Goal: Information Seeking & Learning: Learn about a topic

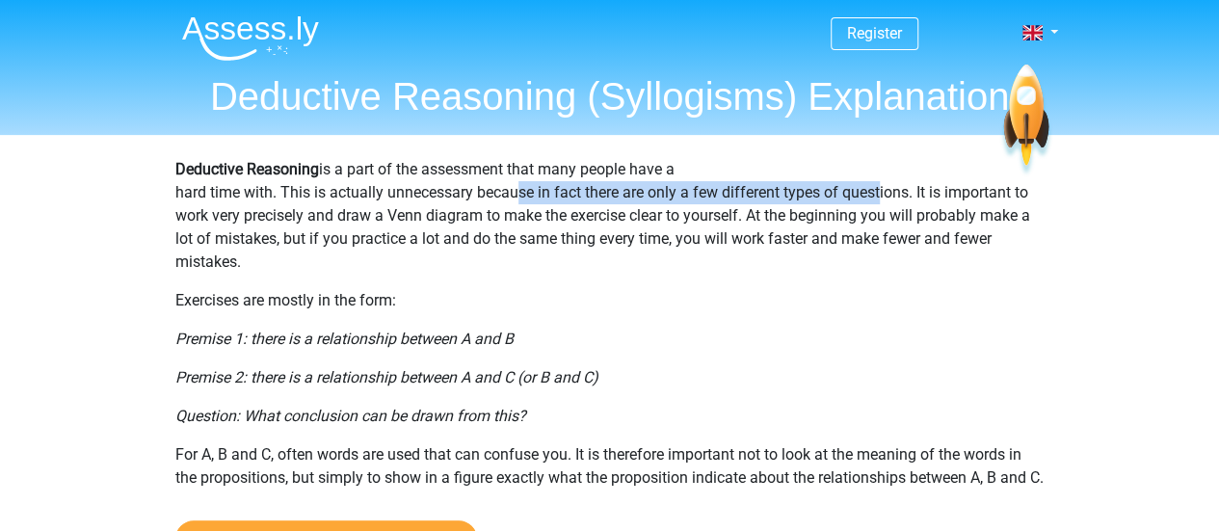
drag, startPoint x: 509, startPoint y: 188, endPoint x: 884, endPoint y: 185, distance: 375.7
click at [884, 185] on p "Deductive Reasoning is a part of the assessment that many people have a hard ti…" at bounding box center [609, 216] width 869 height 116
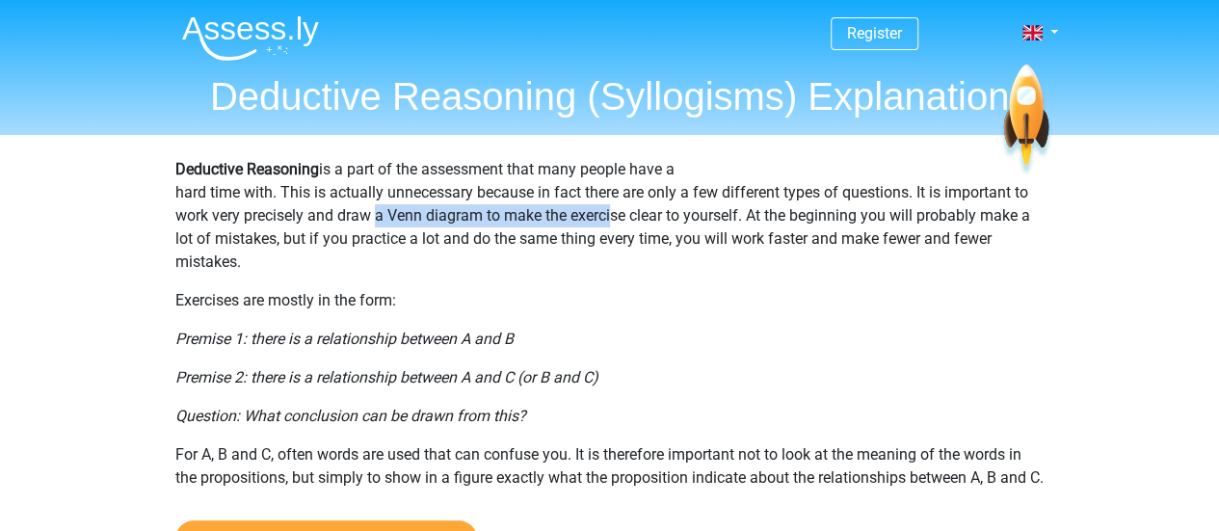
drag, startPoint x: 368, startPoint y: 209, endPoint x: 609, endPoint y: 220, distance: 241.1
click at [609, 220] on p "Deductive Reasoning is a part of the assessment that many people have a hard ti…" at bounding box center [609, 216] width 869 height 116
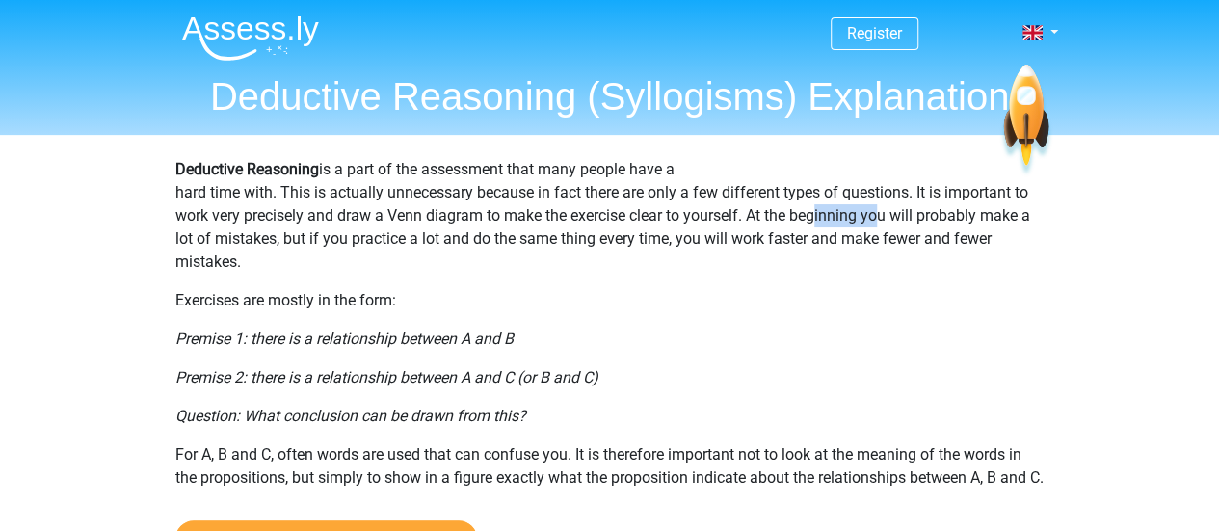
drag, startPoint x: 807, startPoint y: 213, endPoint x: 879, endPoint y: 227, distance: 72.7
click at [879, 227] on p "Deductive Reasoning is a part of the assessment that many people have a hard ti…" at bounding box center [609, 216] width 869 height 116
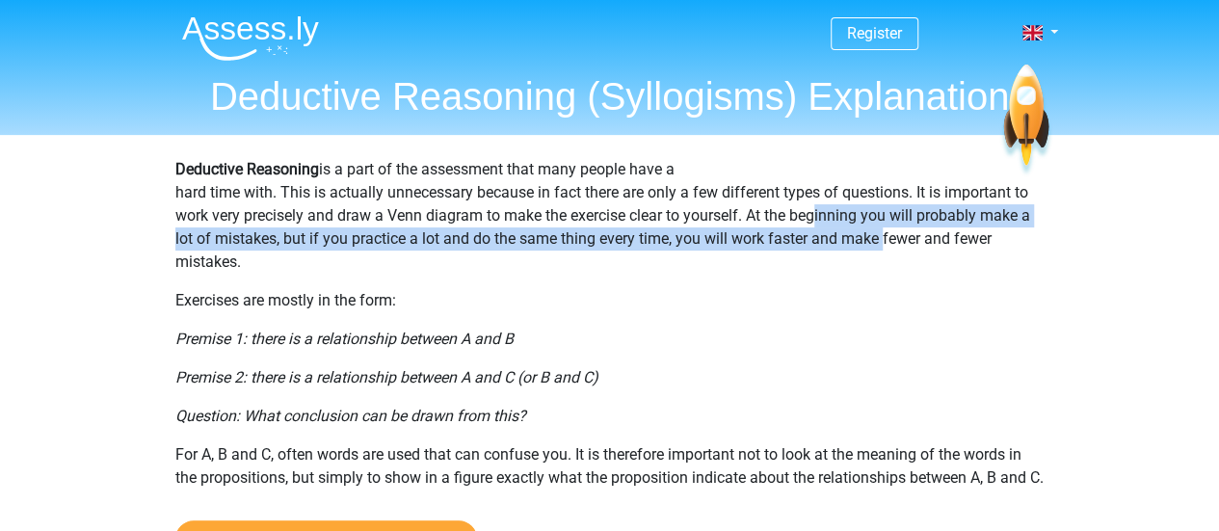
click at [359, 245] on p "Deductive Reasoning is a part of the assessment that many people have a hard ti…" at bounding box center [609, 216] width 869 height 116
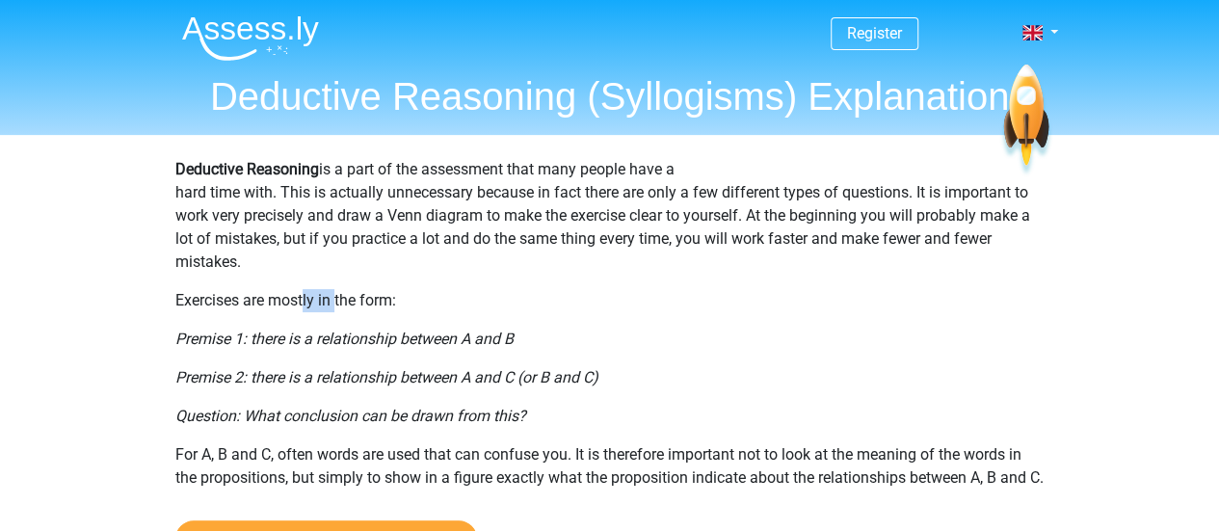
drag, startPoint x: 305, startPoint y: 301, endPoint x: 357, endPoint y: 294, distance: 52.5
click at [357, 294] on p "Exercises are mostly in the form:" at bounding box center [609, 300] width 869 height 23
drag, startPoint x: 374, startPoint y: 335, endPoint x: 435, endPoint y: 335, distance: 61.7
click at [435, 335] on icon "Premise 1: there is a relationship between A and B" at bounding box center [344, 338] width 338 height 18
drag, startPoint x: 431, startPoint y: 388, endPoint x: 499, endPoint y: 383, distance: 68.6
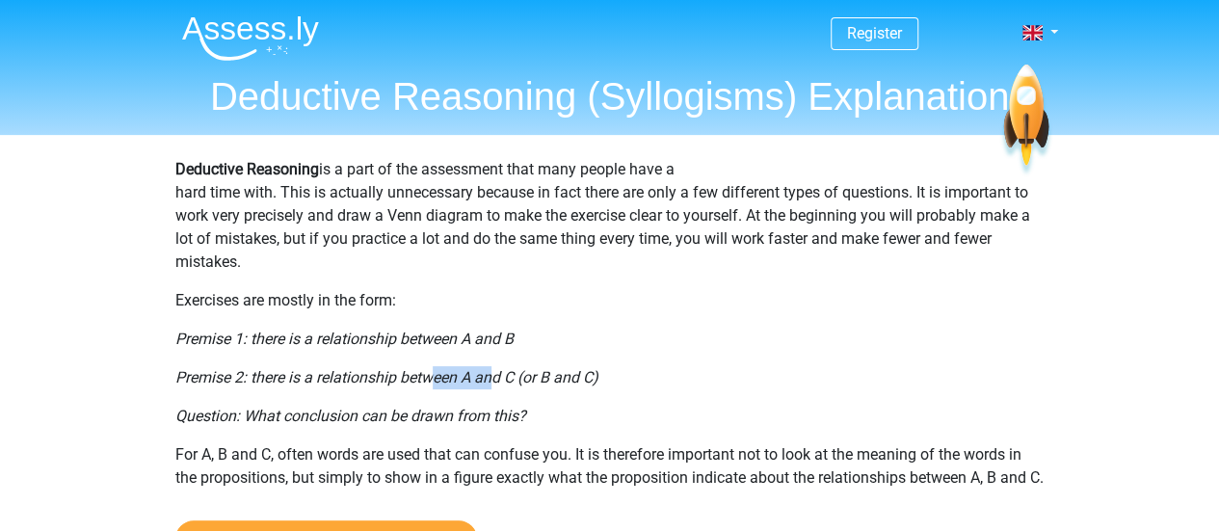
click at [499, 383] on p "Premise 2: there is a relationship between A and C (or B and C)" at bounding box center [609, 377] width 869 height 23
drag, startPoint x: 435, startPoint y: 425, endPoint x: 474, endPoint y: 425, distance: 38.5
click at [474, 425] on icon "Question: What conclusion can be drawn from this?" at bounding box center [350, 416] width 351 height 18
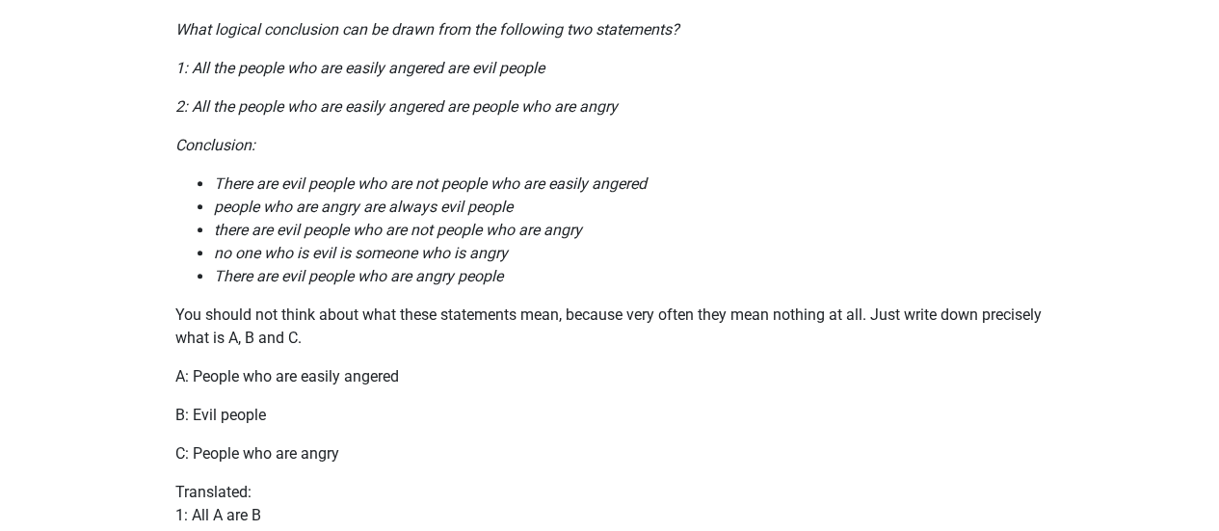
scroll to position [608, 0]
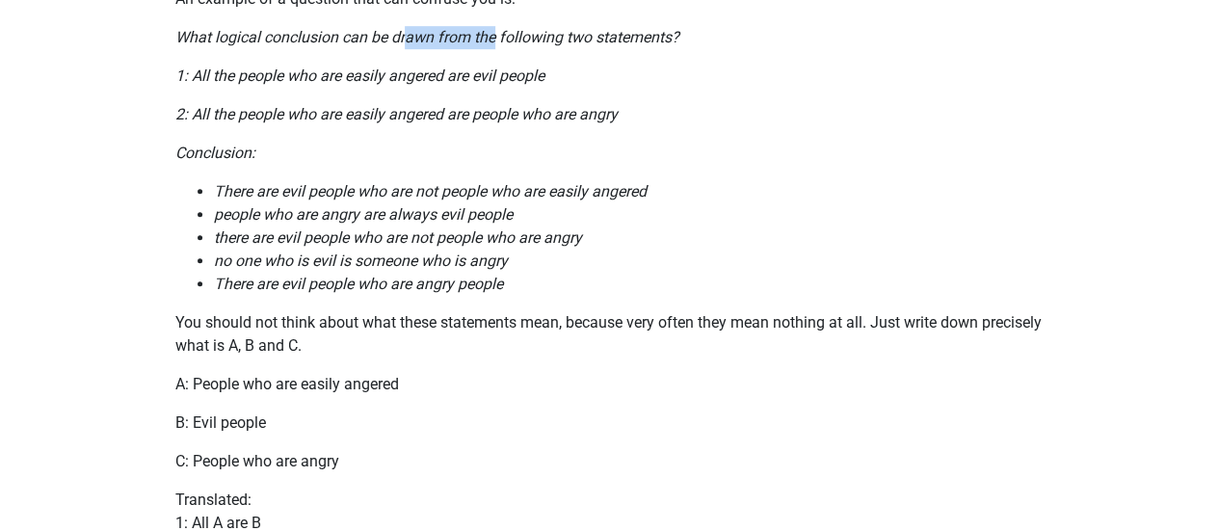
drag, startPoint x: 407, startPoint y: 64, endPoint x: 504, endPoint y: 59, distance: 97.4
click at [504, 46] on icon "What logical conclusion can be drawn from the following two statements?" at bounding box center [427, 37] width 504 height 18
drag, startPoint x: 338, startPoint y: 91, endPoint x: 450, endPoint y: 100, distance: 112.2
click at [450, 85] on icon "1: All the people who are easily angered are evil people" at bounding box center [359, 75] width 369 height 18
click at [473, 46] on icon "What logical conclusion can be drawn from the following two statements?" at bounding box center [427, 37] width 504 height 18
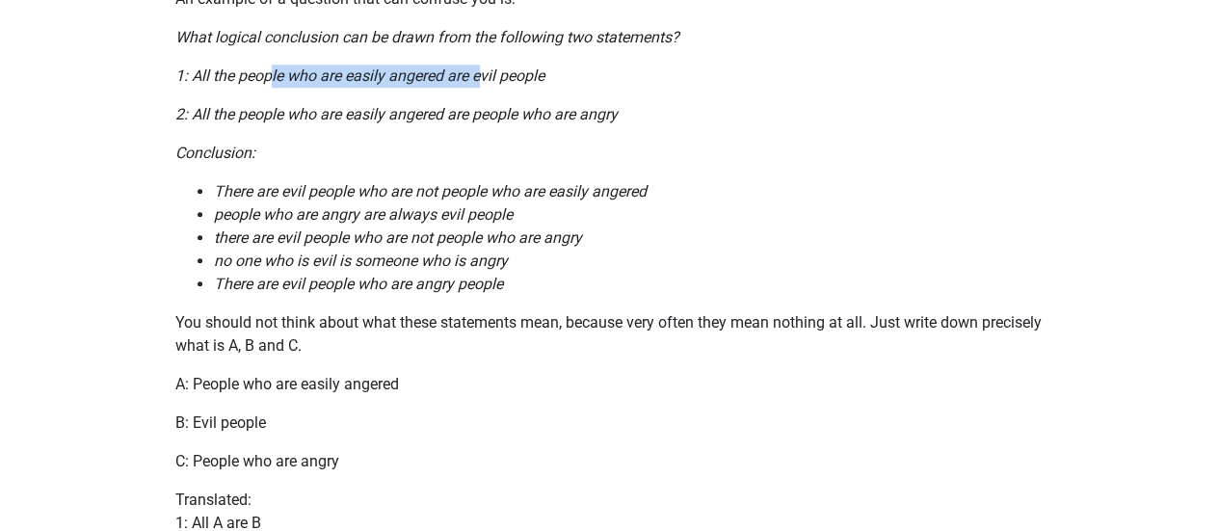
drag, startPoint x: 273, startPoint y: 100, endPoint x: 480, endPoint y: 103, distance: 207.1
click at [480, 85] on icon "1: All the people who are easily angered are evil people" at bounding box center [359, 75] width 369 height 18
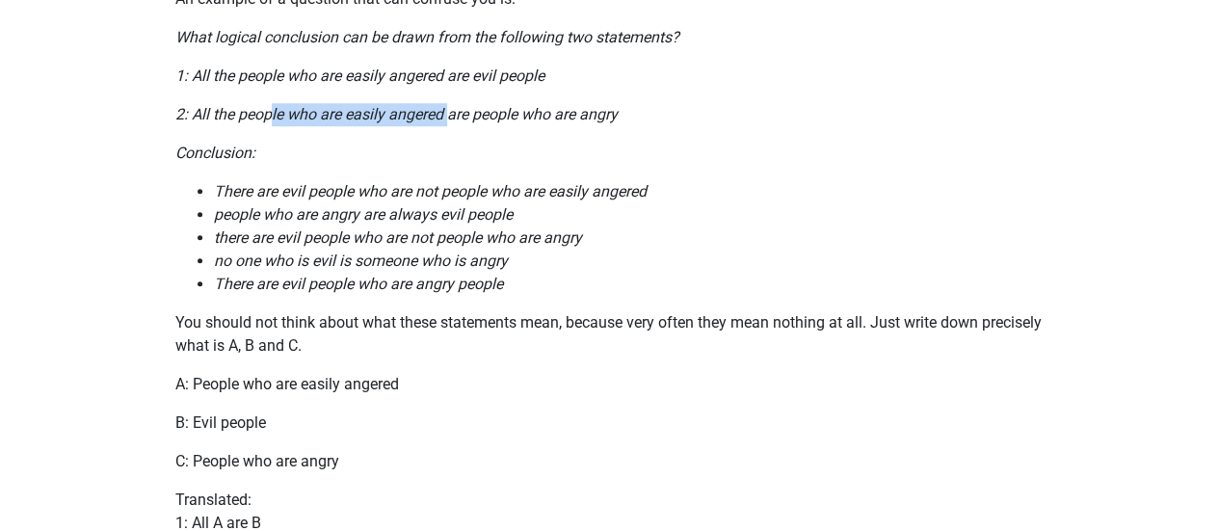
drag, startPoint x: 272, startPoint y: 145, endPoint x: 449, endPoint y: 142, distance: 177.3
click at [449, 123] on icon "2: All the people who are easily angered are people who are angry" at bounding box center [396, 114] width 442 height 18
click at [514, 123] on icon "2: All the people who are easily angered are people who are angry" at bounding box center [396, 114] width 442 height 18
click at [607, 123] on icon "2: All the people who are easily angered are people who are angry" at bounding box center [396, 114] width 442 height 18
drag, startPoint x: 456, startPoint y: 290, endPoint x: 420, endPoint y: 288, distance: 35.7
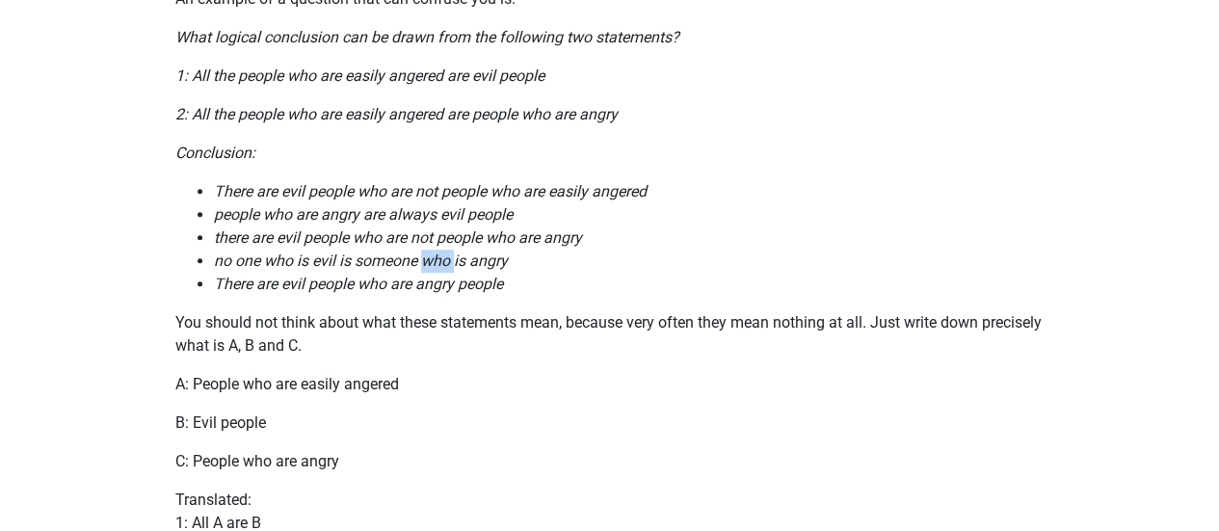
click at [420, 270] on icon "no one who is evil is someone who is angry" at bounding box center [361, 260] width 294 height 18
drag, startPoint x: 371, startPoint y: 292, endPoint x: 435, endPoint y: 289, distance: 64.6
click at [435, 270] on icon "no one who is evil is someone who is angry" at bounding box center [361, 260] width 294 height 18
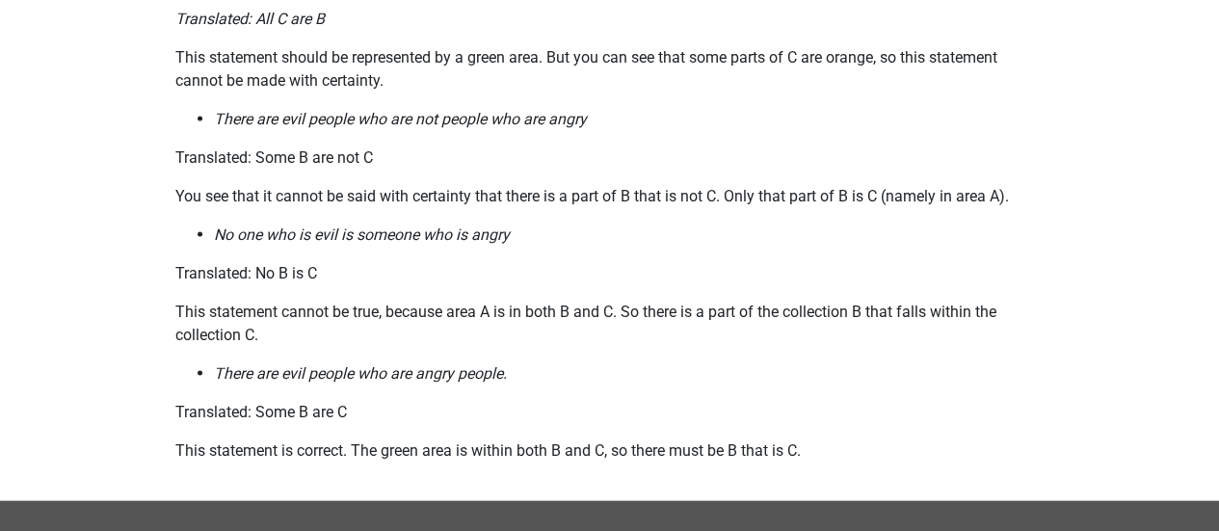
scroll to position [1815, 0]
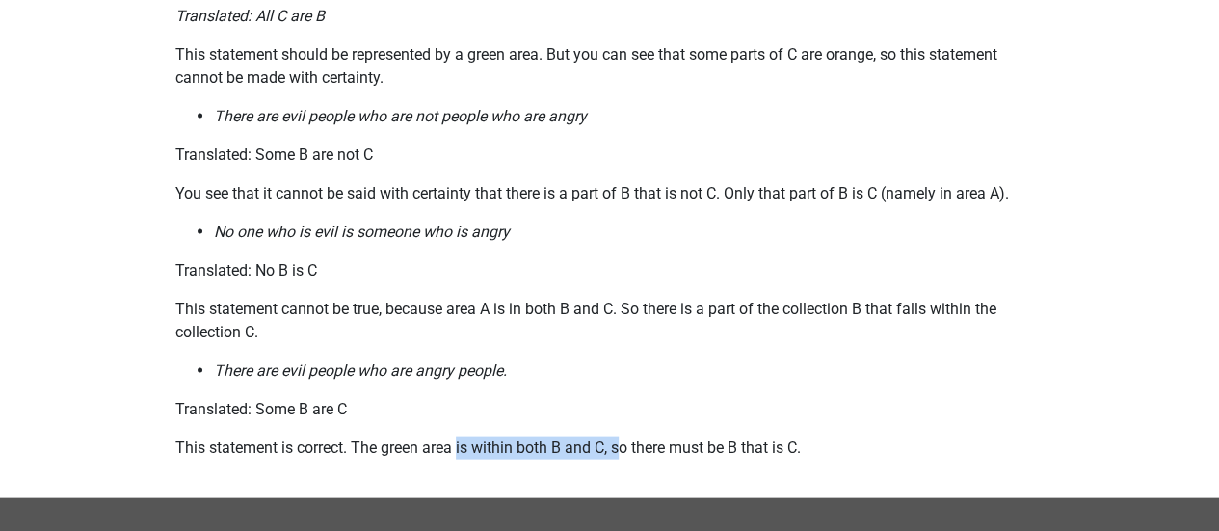
drag, startPoint x: 459, startPoint y: 463, endPoint x: 669, endPoint y: 458, distance: 210.1
click at [669, 458] on p "This statement is correct. The green area is within both B and C, so there must…" at bounding box center [609, 446] width 869 height 23
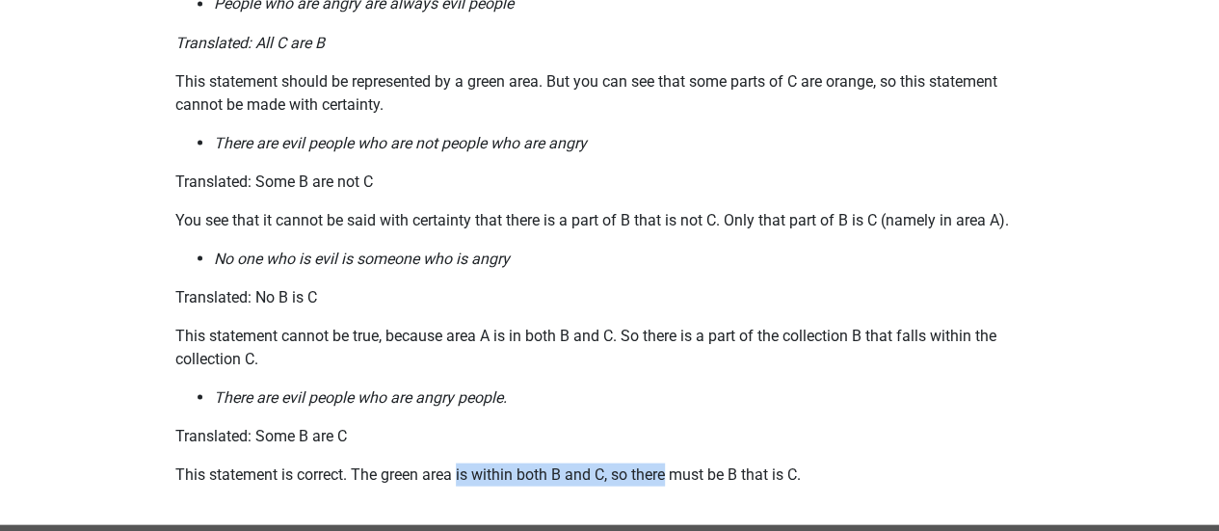
scroll to position [1776, 0]
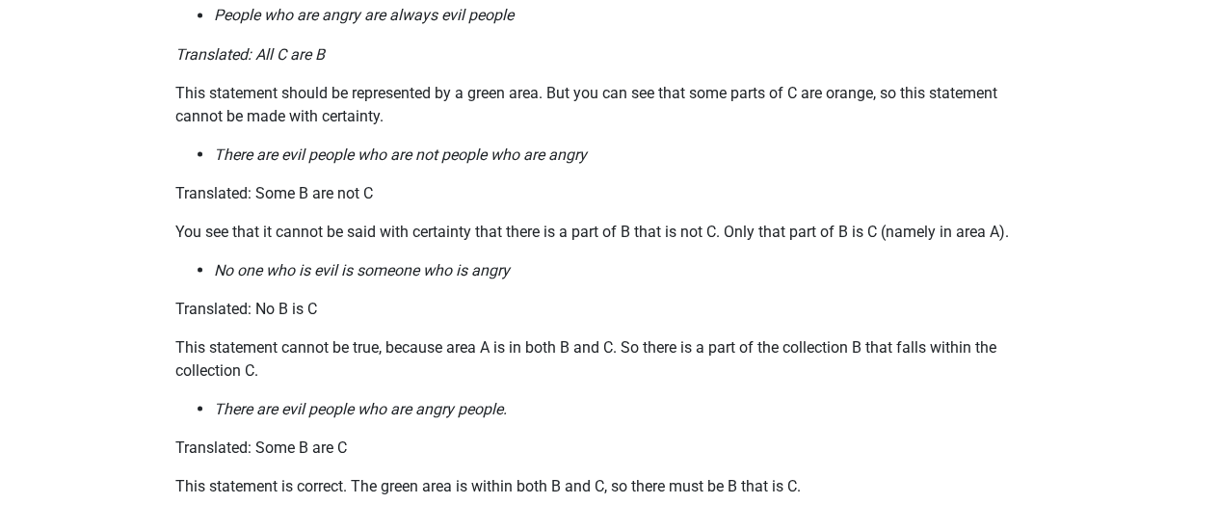
click at [584, 365] on p "This statement cannot be true, because area A is in both B and C. So there is a…" at bounding box center [609, 358] width 869 height 46
click at [672, 377] on p "This statement cannot be true, because area A is in both B and C. So there is a…" at bounding box center [609, 358] width 869 height 46
click at [434, 417] on icon "There are evil people who are angry people." at bounding box center [360, 408] width 293 height 18
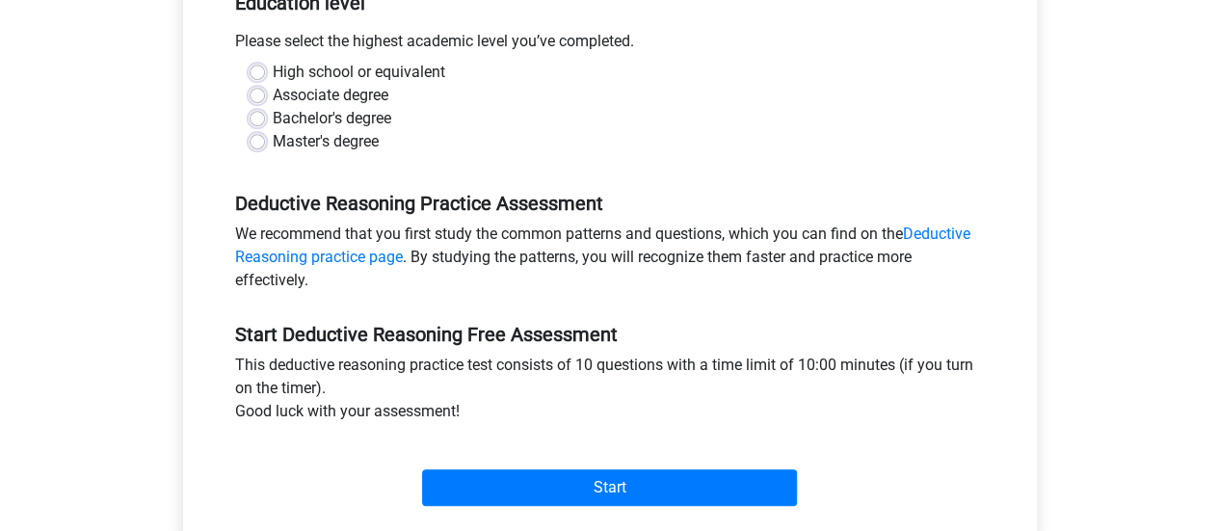
scroll to position [425, 0]
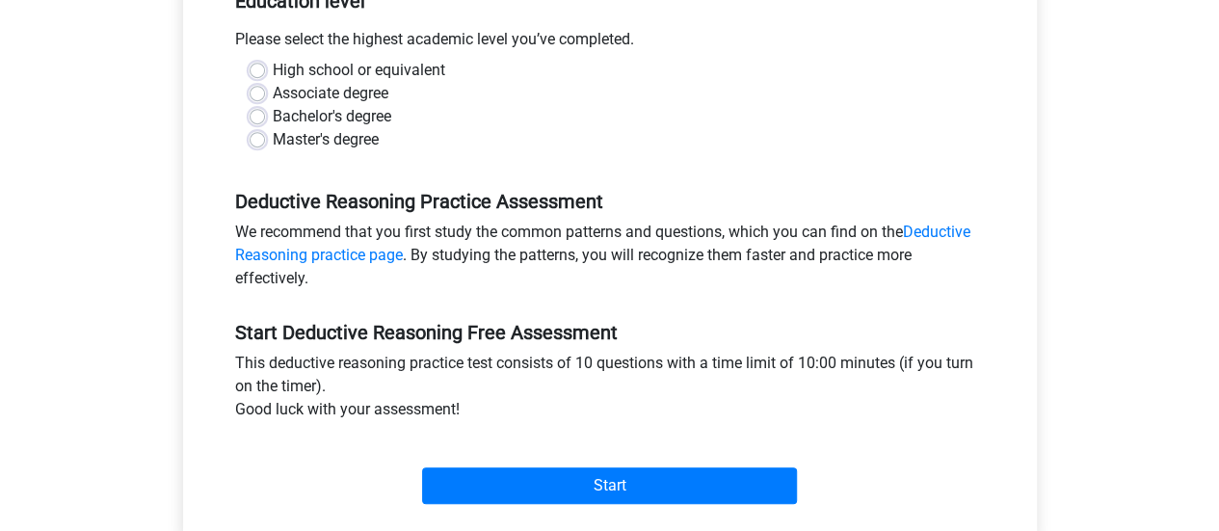
click at [447, 60] on div "High school or equivalent" at bounding box center [610, 70] width 721 height 23
click at [441, 66] on label "High school or equivalent" at bounding box center [359, 70] width 172 height 23
click at [265, 66] on input "High school or equivalent" at bounding box center [257, 68] width 15 height 19
radio input "true"
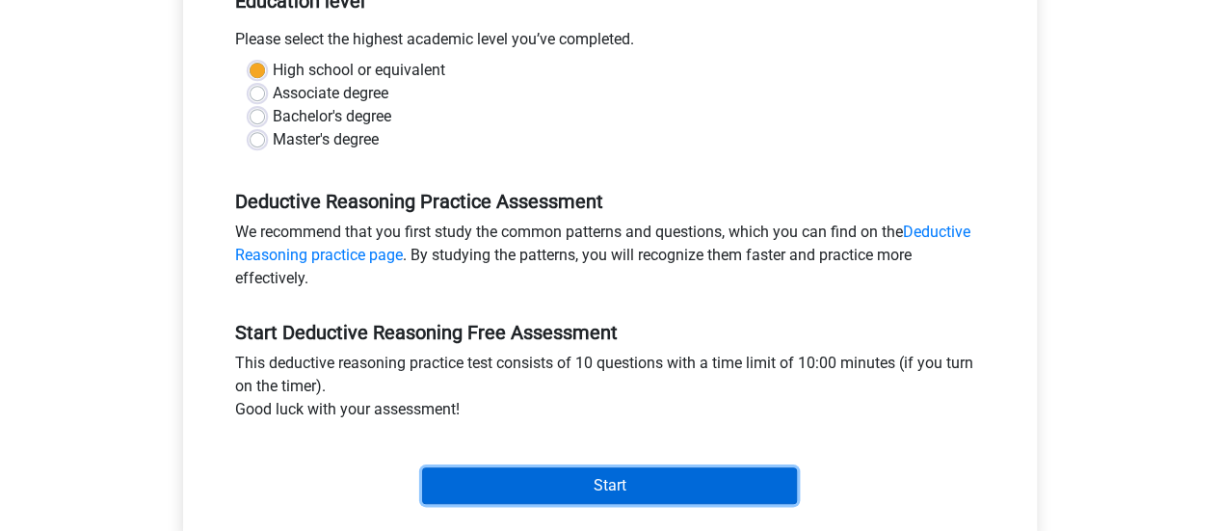
click at [552, 488] on input "Start" at bounding box center [609, 485] width 375 height 37
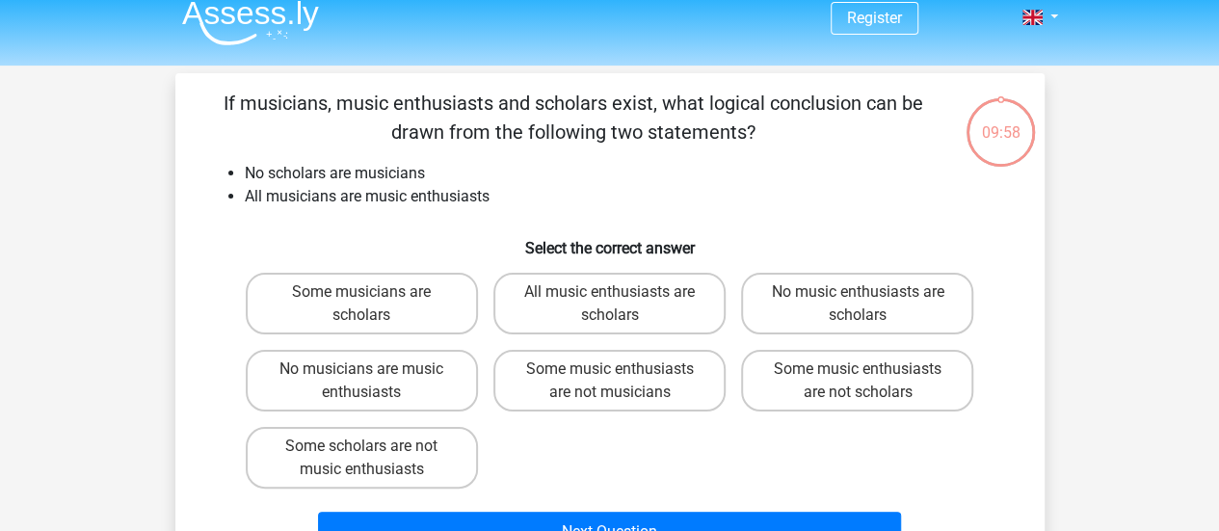
scroll to position [37, 0]
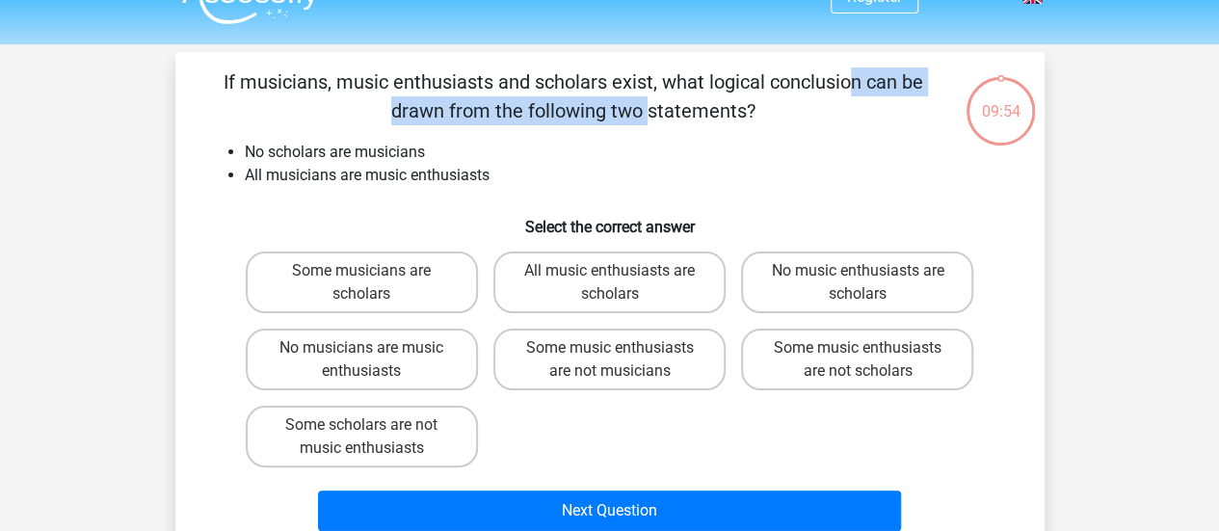
drag, startPoint x: 467, startPoint y: 80, endPoint x: 779, endPoint y: 83, distance: 312.1
click at [779, 83] on p "If musicians, music enthusiasts and scholars exist, what logical conclusion can…" at bounding box center [573, 96] width 735 height 58
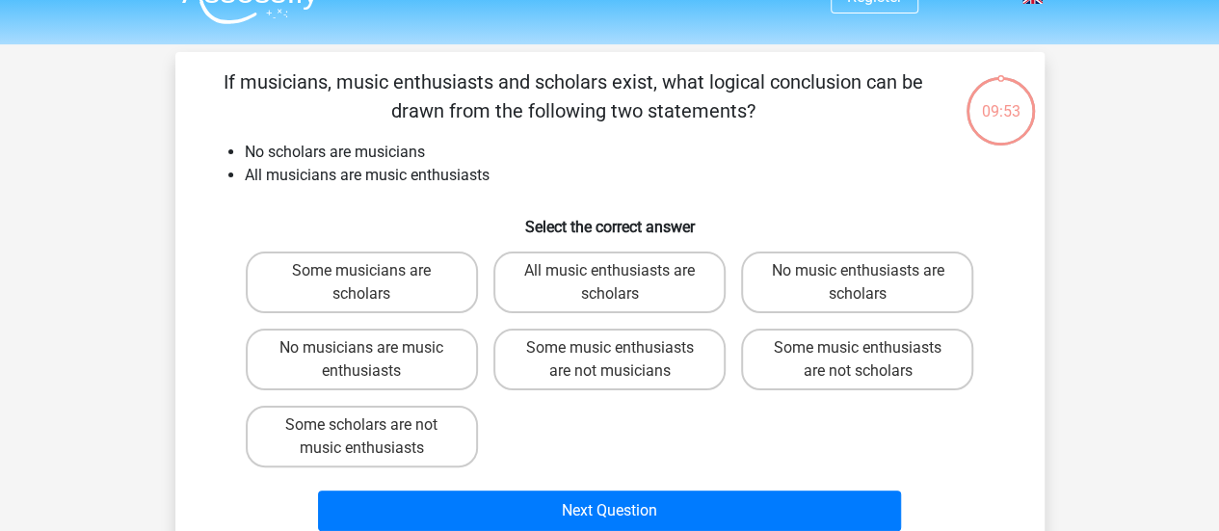
click at [608, 115] on p "If musicians, music enthusiasts and scholars exist, what logical conclusion can…" at bounding box center [573, 96] width 735 height 58
drag, startPoint x: 391, startPoint y: 150, endPoint x: 325, endPoint y: 149, distance: 66.5
click at [325, 149] on li "No scholars are musicians" at bounding box center [629, 152] width 769 height 23
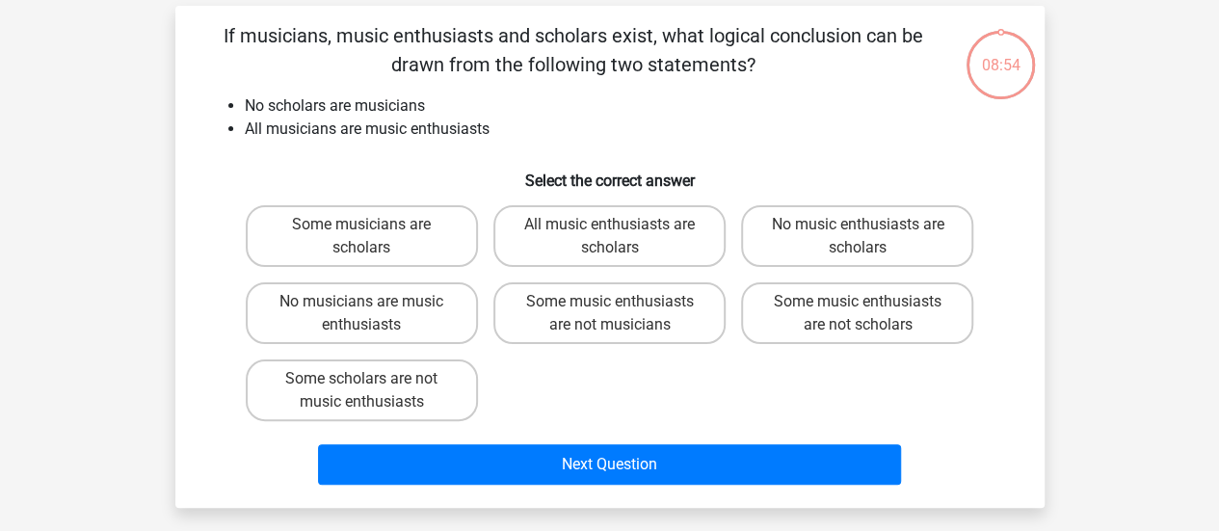
scroll to position [85, 0]
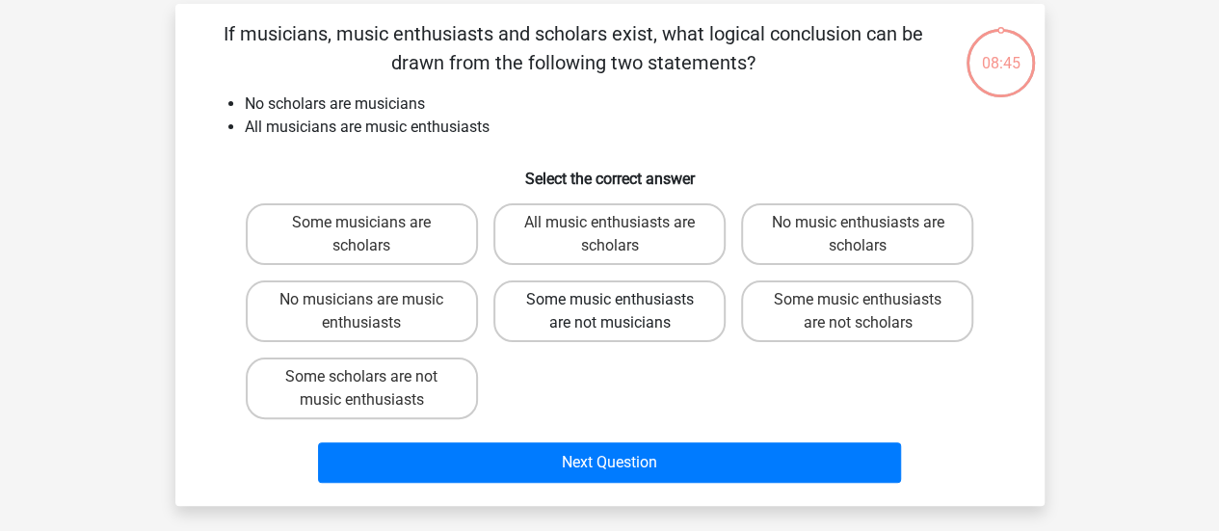
click at [589, 329] on label "Some music enthusiasts are not musicians" at bounding box center [609, 311] width 232 height 62
click at [609, 312] on input "Some music enthusiasts are not musicians" at bounding box center [615, 306] width 13 height 13
radio input "true"
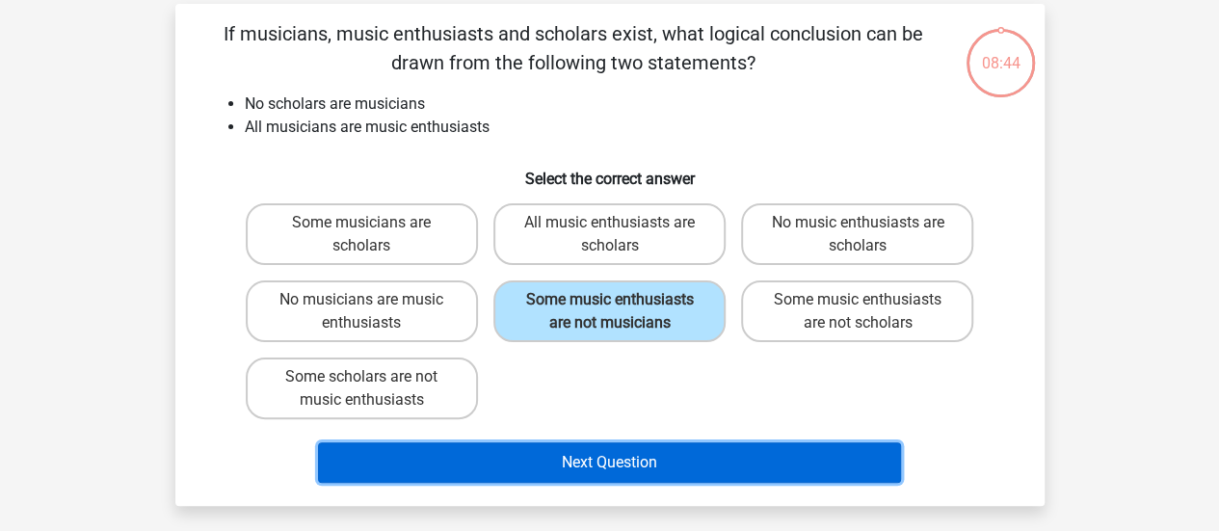
click at [573, 461] on button "Next Question" at bounding box center [609, 462] width 583 height 40
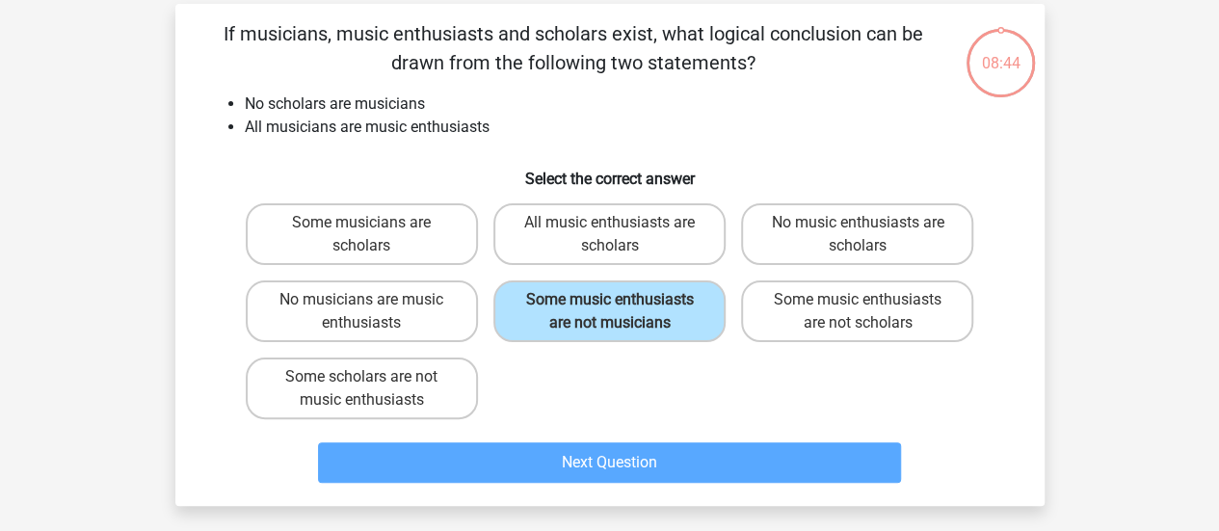
scroll to position [89, 0]
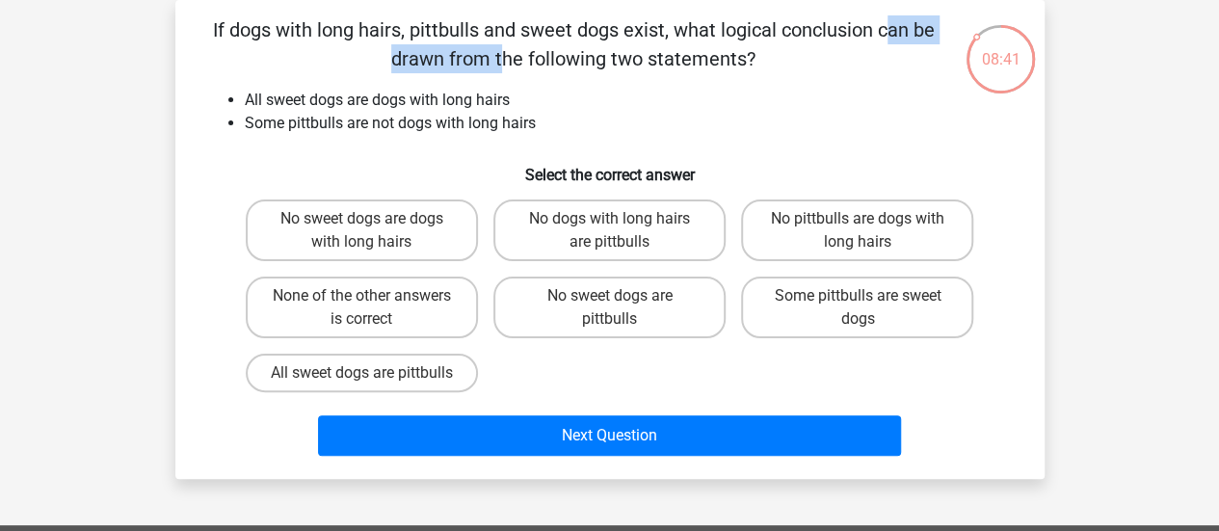
drag, startPoint x: 656, startPoint y: 38, endPoint x: 467, endPoint y: 22, distance: 189.4
click at [467, 22] on p "If dogs with long hairs, pittbulls and sweet dogs exist, what logical conclusio…" at bounding box center [573, 44] width 735 height 58
drag, startPoint x: 325, startPoint y: 96, endPoint x: 355, endPoint y: 95, distance: 30.8
click at [355, 95] on li "All sweet dogs are dogs with long hairs" at bounding box center [629, 100] width 769 height 23
click at [669, 168] on h6 "Select the correct answer" at bounding box center [609, 167] width 807 height 34
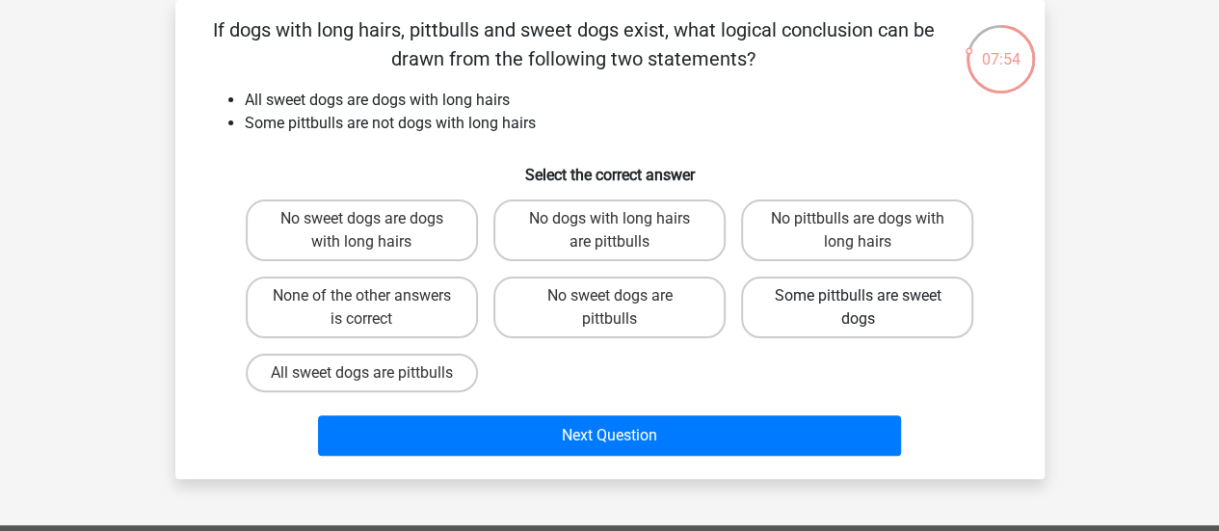
click at [798, 323] on label "Some pittbulls are sweet dogs" at bounding box center [857, 307] width 232 height 62
click at [857, 308] on input "Some pittbulls are sweet dogs" at bounding box center [863, 302] width 13 height 13
radio input "true"
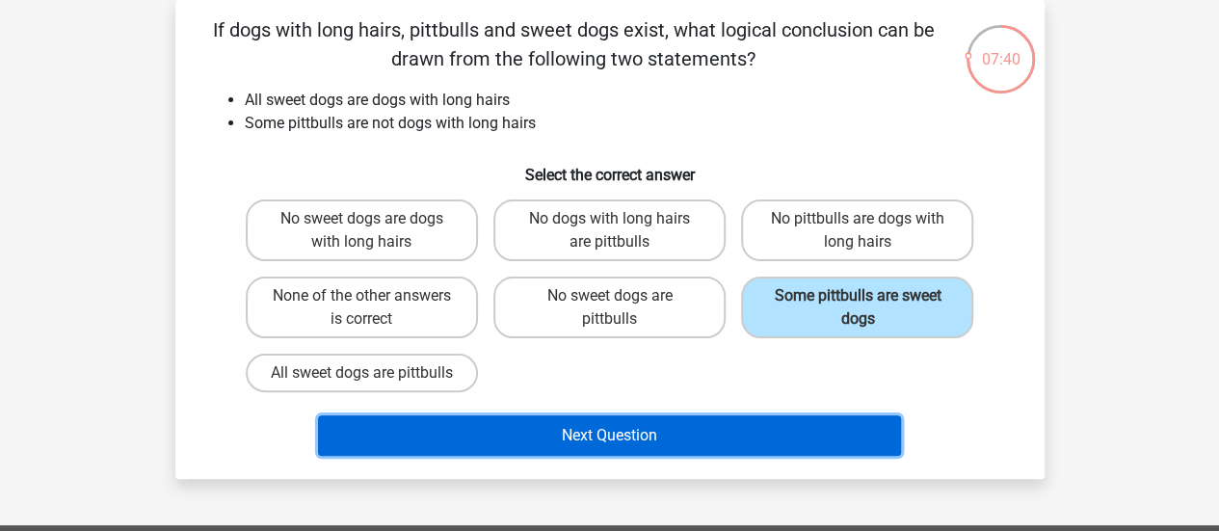
click at [563, 450] on button "Next Question" at bounding box center [609, 435] width 583 height 40
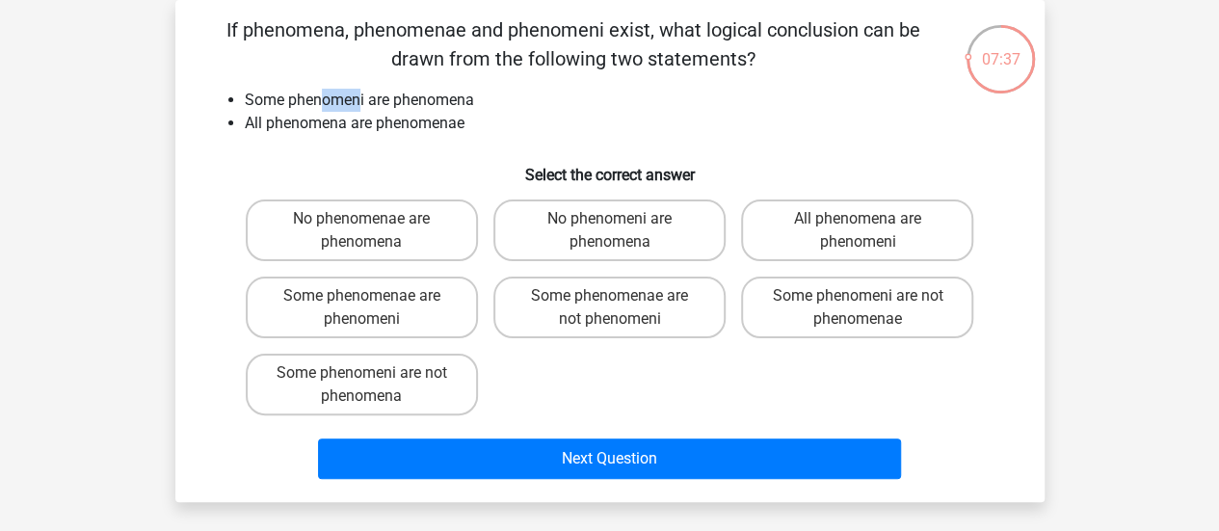
drag, startPoint x: 323, startPoint y: 100, endPoint x: 362, endPoint y: 101, distance: 39.5
click at [362, 101] on li "Some phenomeni are phenomena" at bounding box center [629, 100] width 769 height 23
click at [418, 108] on li "Some phenomeni are phenomena" at bounding box center [629, 100] width 769 height 23
click at [320, 106] on li "Some phenomeni are phenomena" at bounding box center [629, 100] width 769 height 23
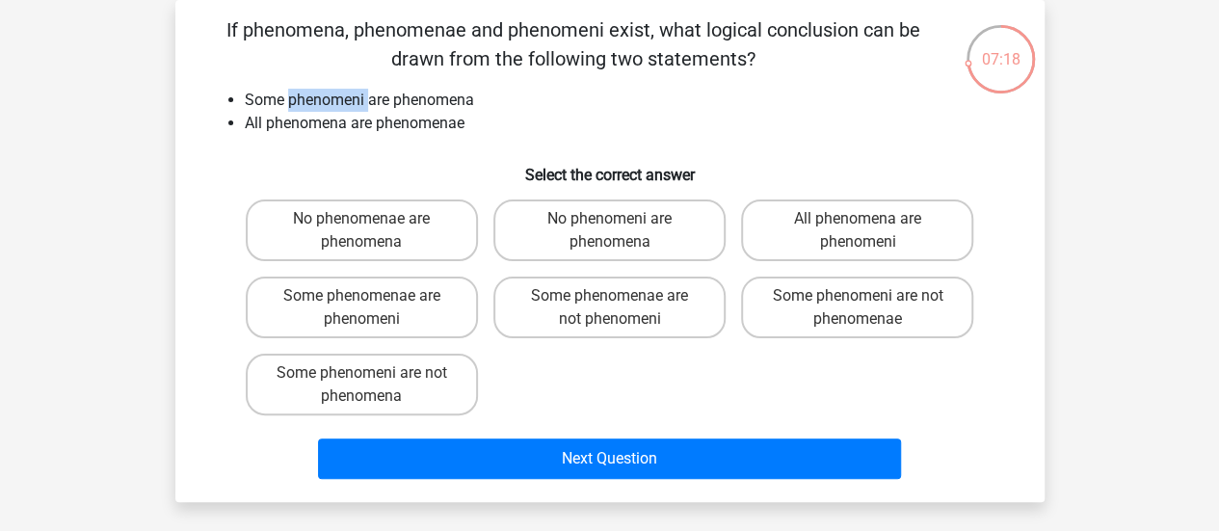
click at [320, 106] on li "Some phenomeni are phenomena" at bounding box center [629, 100] width 769 height 23
click at [437, 130] on li "All phenomena are phenomenae" at bounding box center [629, 123] width 769 height 23
click at [353, 105] on li "Some phenomeni are phenomena" at bounding box center [629, 100] width 769 height 23
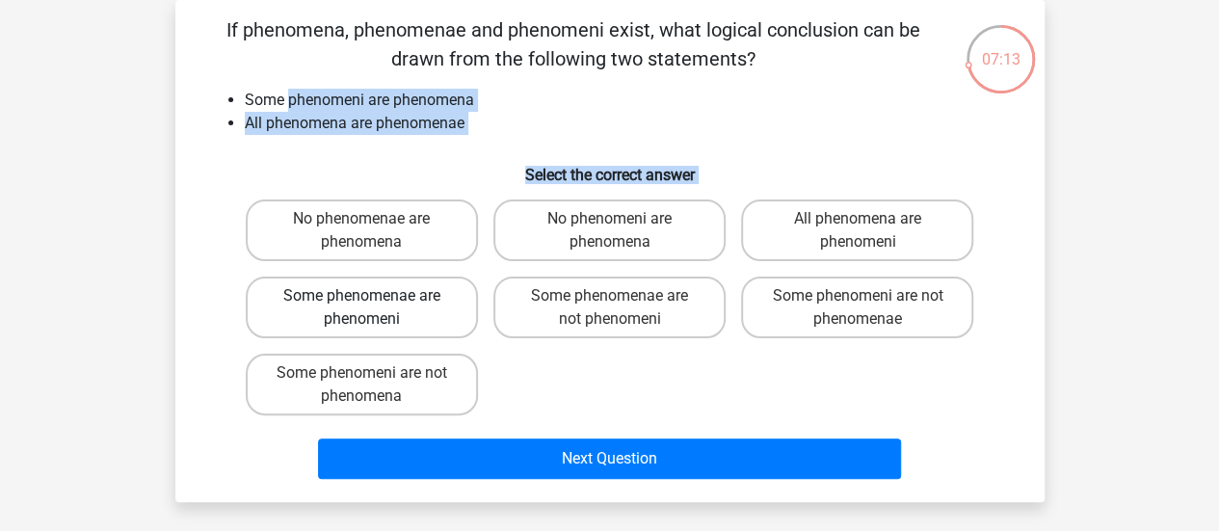
drag, startPoint x: 353, startPoint y: 105, endPoint x: 363, endPoint y: 294, distance: 189.1
click at [363, 294] on div "If phenomena, phenomenae and phenomeni exist, what logical conclusion can be dr…" at bounding box center [610, 250] width 854 height 471
click at [363, 294] on label "Some phenomenae are phenomeni" at bounding box center [362, 307] width 232 height 62
click at [363, 296] on input "Some phenomenae are phenomeni" at bounding box center [367, 302] width 13 height 13
radio input "true"
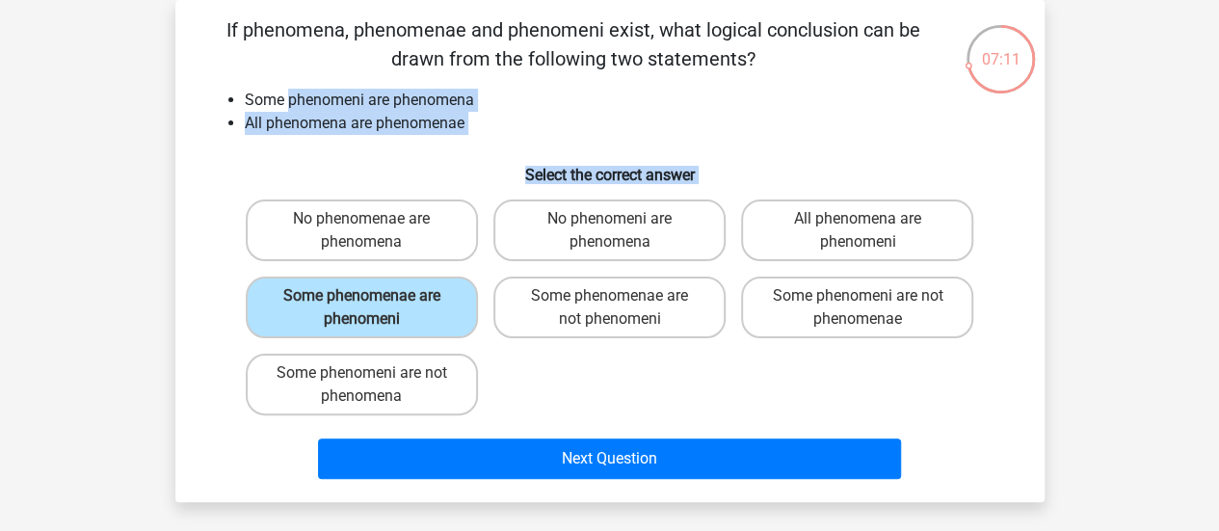
click at [343, 93] on li "Some phenomeni are phenomena" at bounding box center [629, 100] width 769 height 23
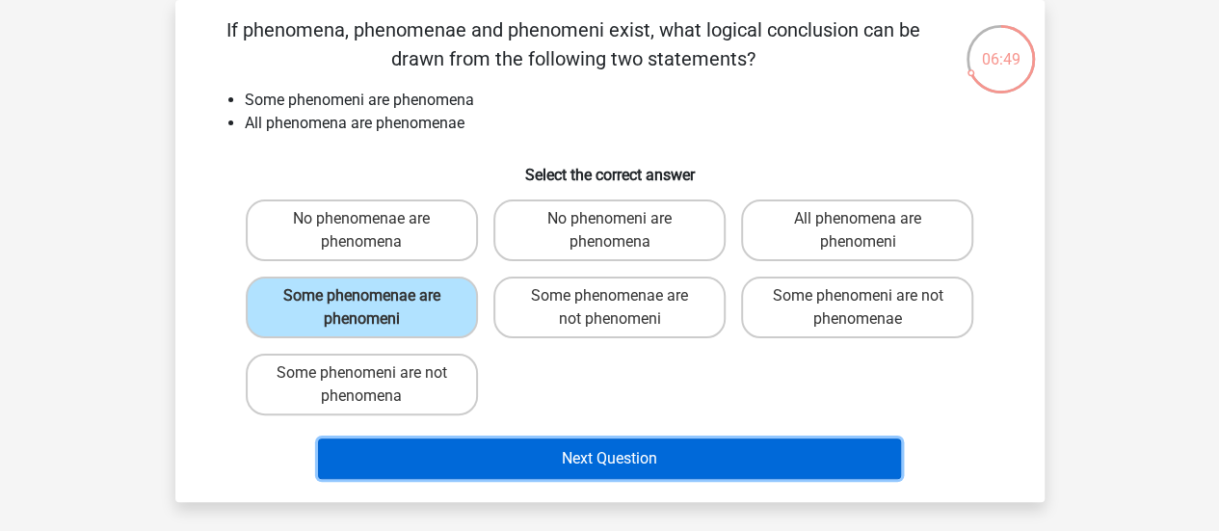
click at [604, 446] on button "Next Question" at bounding box center [609, 458] width 583 height 40
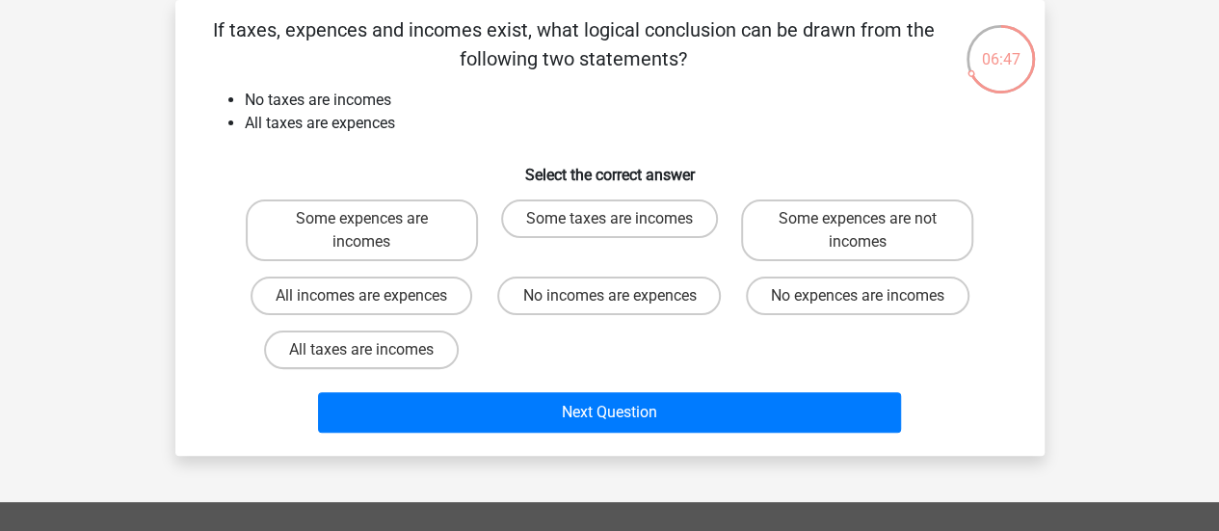
click at [320, 102] on li "No taxes are incomes" at bounding box center [629, 100] width 769 height 23
drag, startPoint x: 320, startPoint y: 102, endPoint x: 430, endPoint y: 92, distance: 110.2
click at [430, 92] on li "No taxes are incomes" at bounding box center [629, 100] width 769 height 23
click at [636, 294] on label "No incomes are expences" at bounding box center [608, 295] width 223 height 39
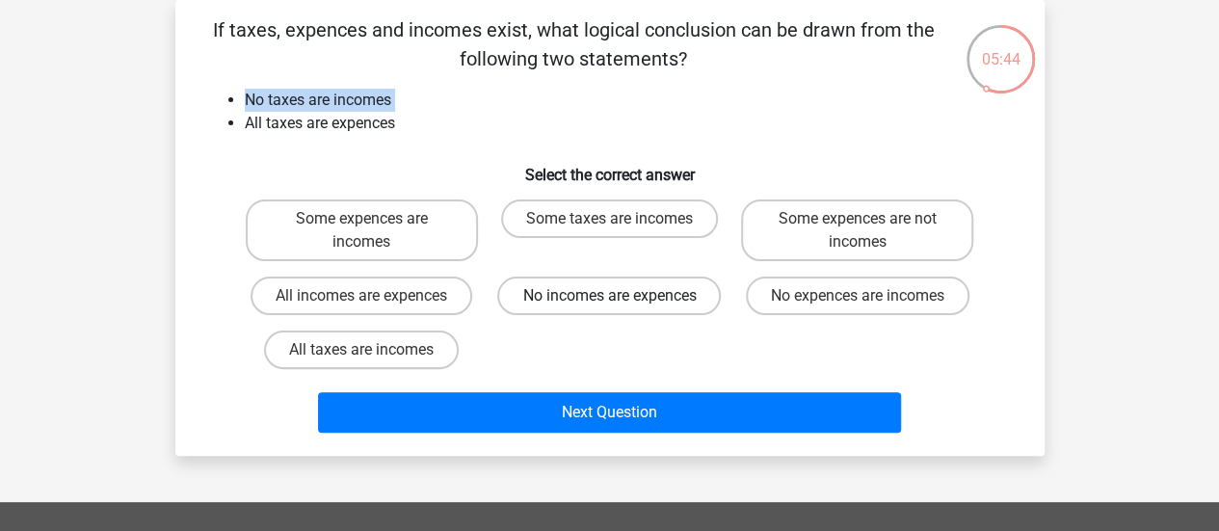
click at [621, 296] on input "No incomes are expences" at bounding box center [615, 302] width 13 height 13
radio input "true"
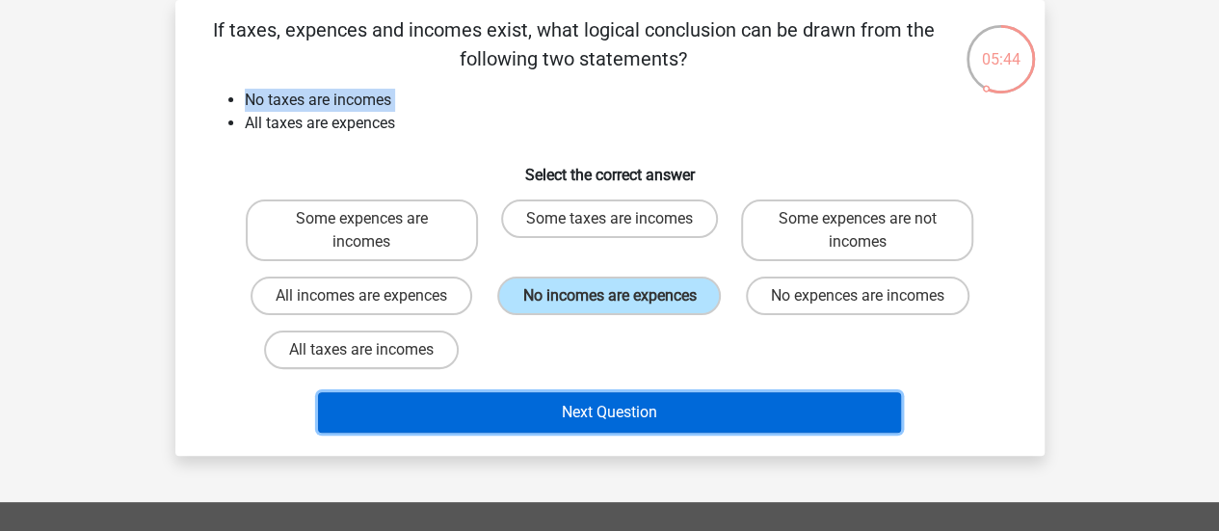
click at [622, 425] on button "Next Question" at bounding box center [609, 412] width 583 height 40
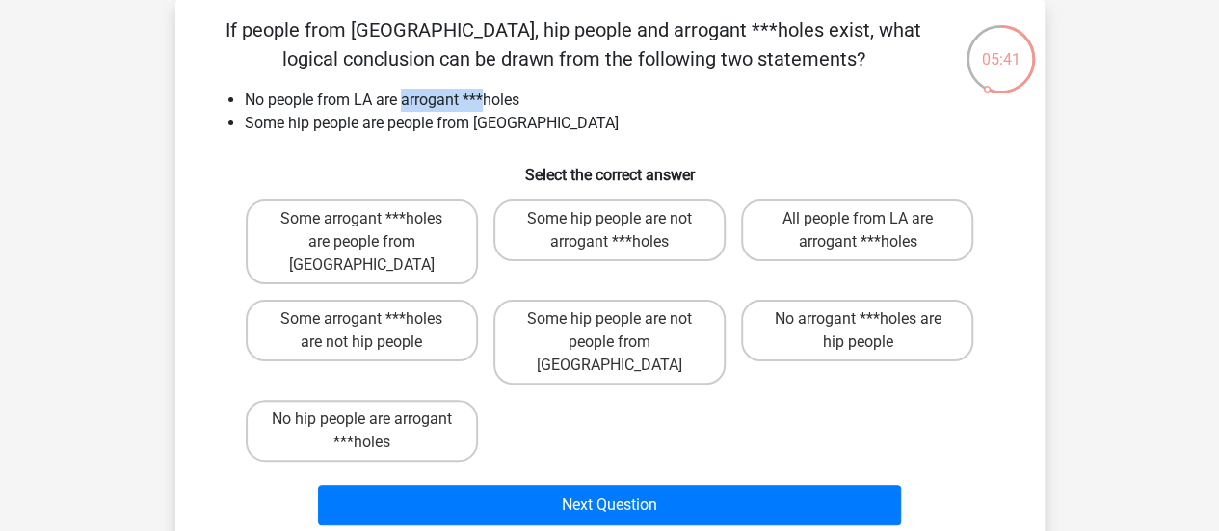
drag, startPoint x: 401, startPoint y: 105, endPoint x: 484, endPoint y: 105, distance: 82.8
click at [484, 105] on li "No people from LA are arrogant ***holes" at bounding box center [629, 100] width 769 height 23
drag, startPoint x: 315, startPoint y: 122, endPoint x: 421, endPoint y: 118, distance: 106.0
click at [421, 118] on li "Some hip people are people from LA" at bounding box center [629, 123] width 769 height 23
click at [634, 250] on label "Some hip people are not arrogant ***holes" at bounding box center [609, 230] width 232 height 62
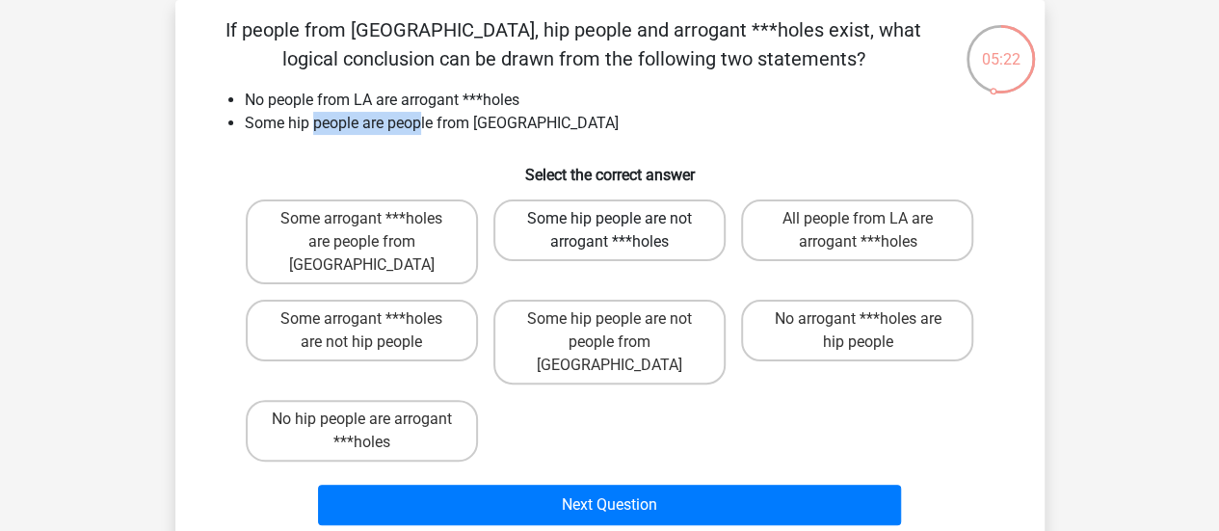
click at [621, 231] on input "Some hip people are not arrogant ***holes" at bounding box center [615, 225] width 13 height 13
radio input "true"
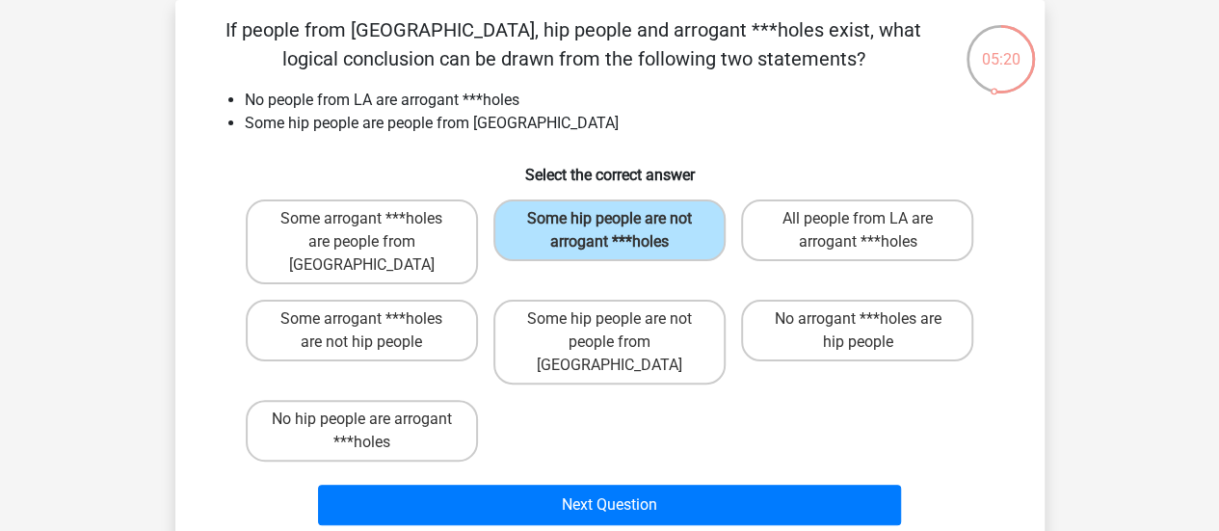
click at [645, 169] on h6 "Select the correct answer" at bounding box center [609, 167] width 807 height 34
click at [613, 329] on label "Some hip people are not people from LA" at bounding box center [609, 342] width 232 height 85
click at [613, 329] on input "Some hip people are not people from LA" at bounding box center [615, 325] width 13 height 13
radio input "true"
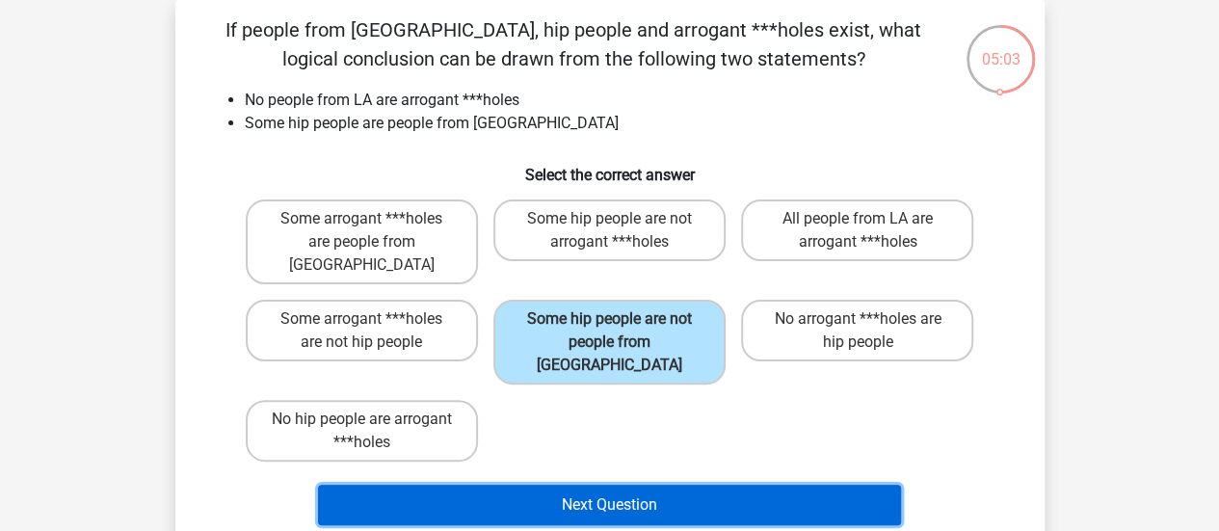
click at [592, 485] on button "Next Question" at bounding box center [609, 505] width 583 height 40
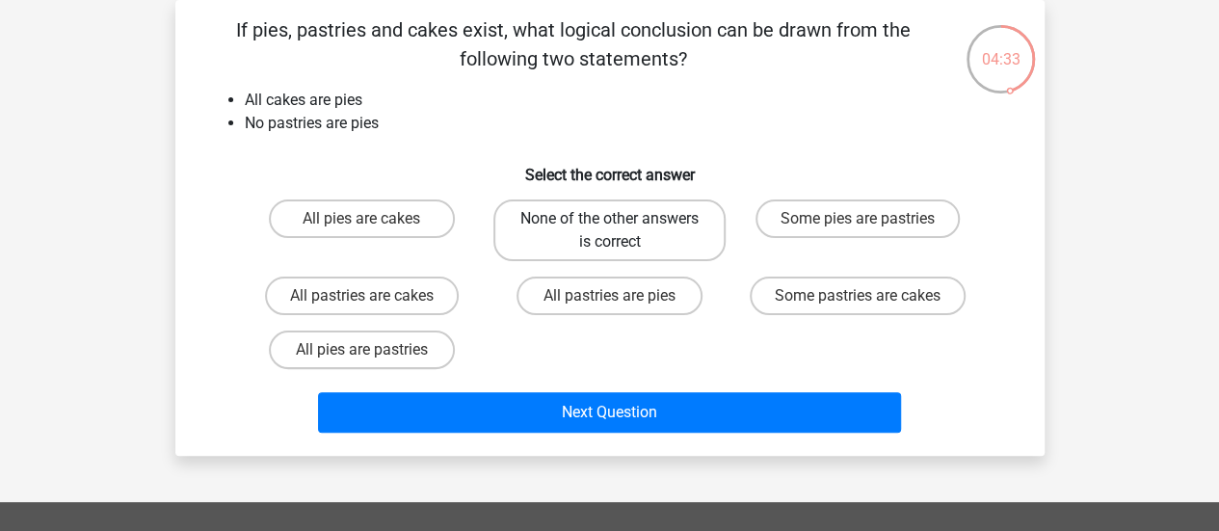
click at [576, 218] on label "None of the other answers is correct" at bounding box center [609, 230] width 232 height 62
click at [609, 219] on input "None of the other answers is correct" at bounding box center [615, 225] width 13 height 13
radio input "true"
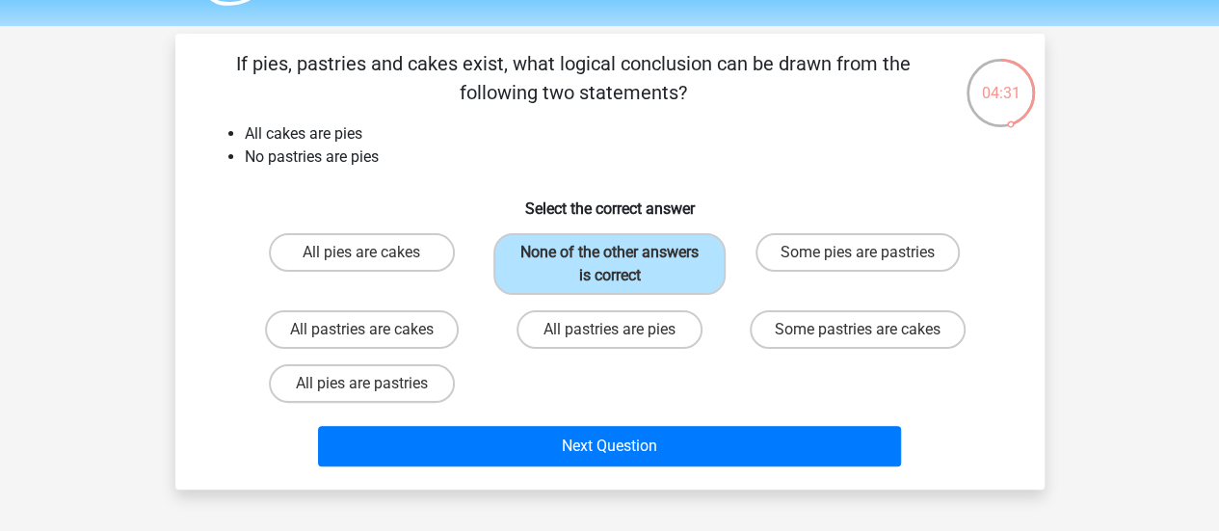
scroll to position [42, 0]
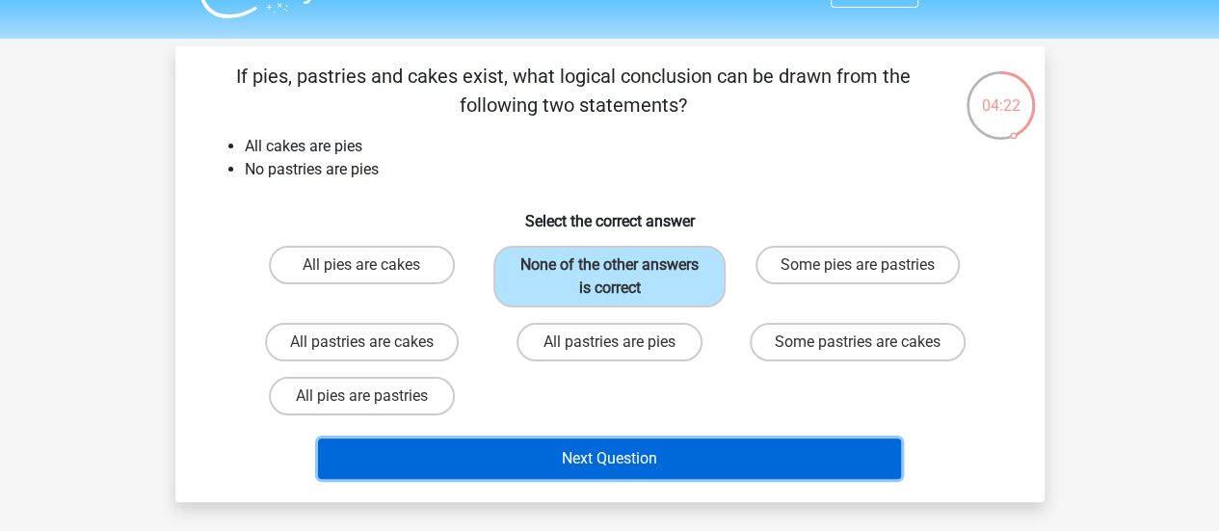
click at [719, 438] on button "Next Question" at bounding box center [609, 458] width 583 height 40
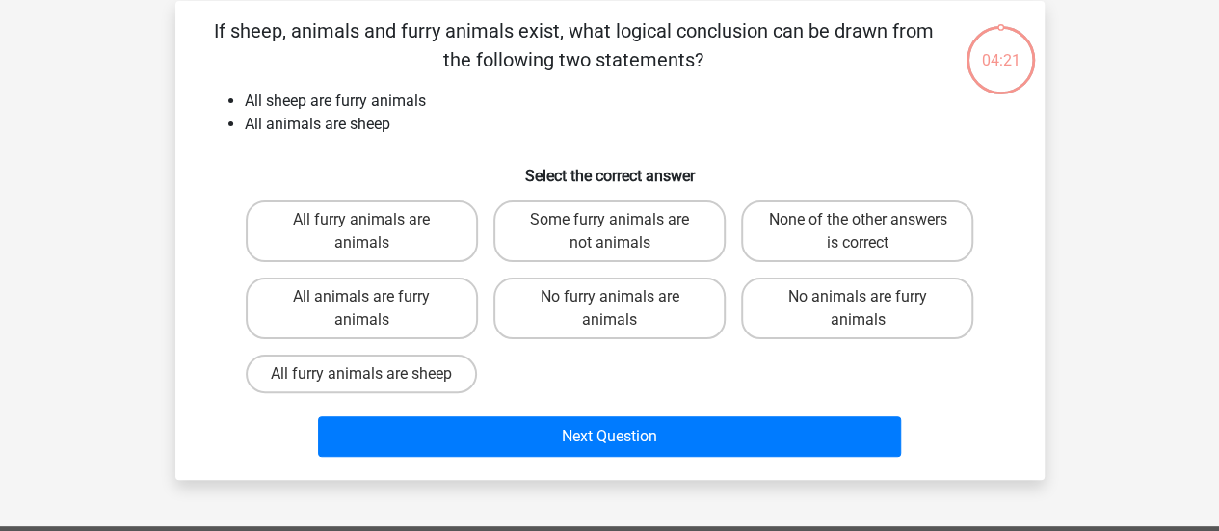
scroll to position [89, 0]
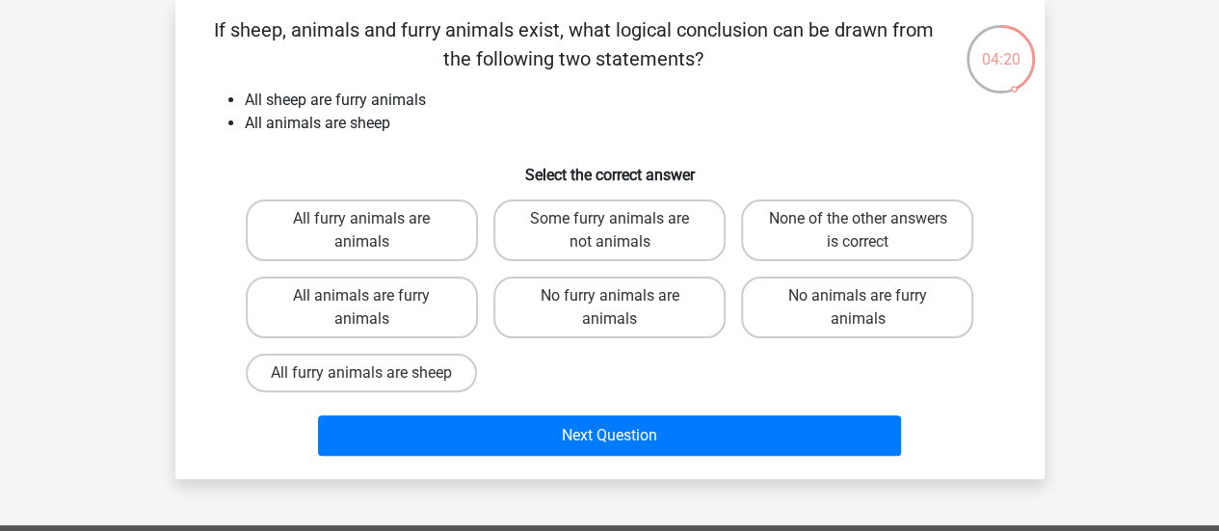
click at [345, 107] on li "All sheep are furry animals" at bounding box center [629, 100] width 769 height 23
drag, startPoint x: 345, startPoint y: 107, endPoint x: 337, endPoint y: 126, distance: 20.8
click at [337, 126] on ul "All sheep are furry animals All animals are sheep" at bounding box center [609, 112] width 807 height 46
click at [337, 126] on li "All animals are sheep" at bounding box center [629, 123] width 769 height 23
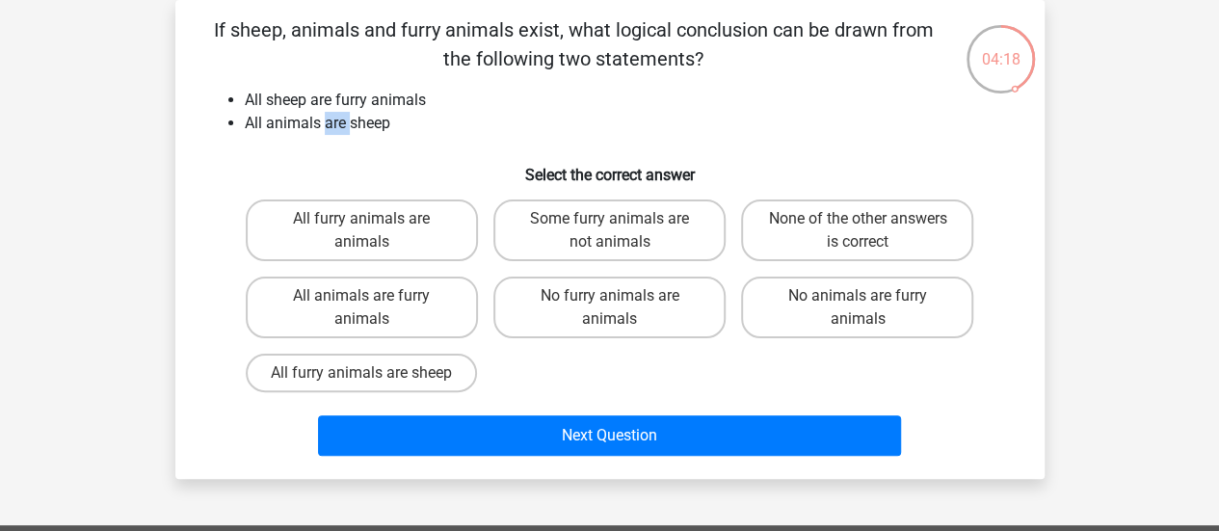
click at [337, 126] on li "All animals are sheep" at bounding box center [629, 123] width 769 height 23
